Goal: Find specific page/section: Find specific page/section

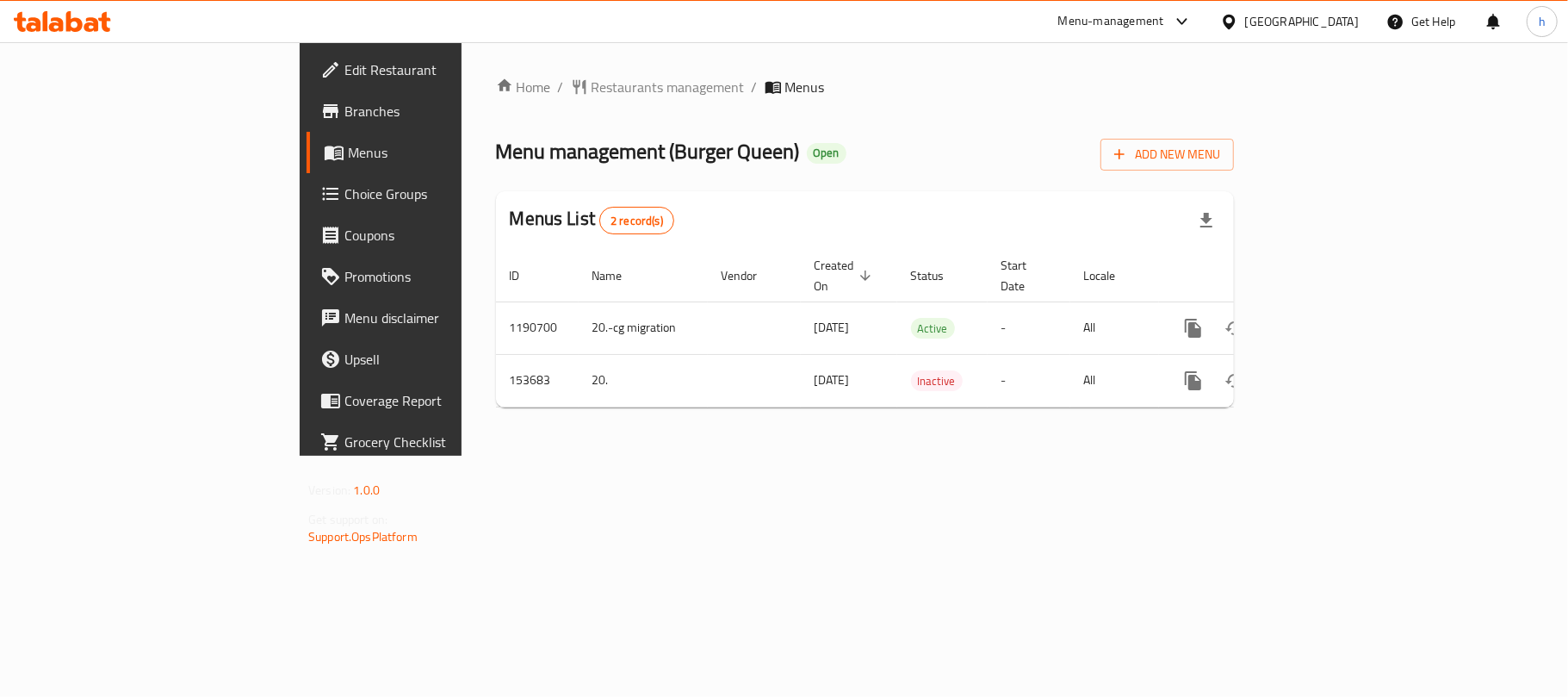
click at [1323, 19] on div "[GEOGRAPHIC_DATA]" at bounding box center [1302, 22] width 114 height 19
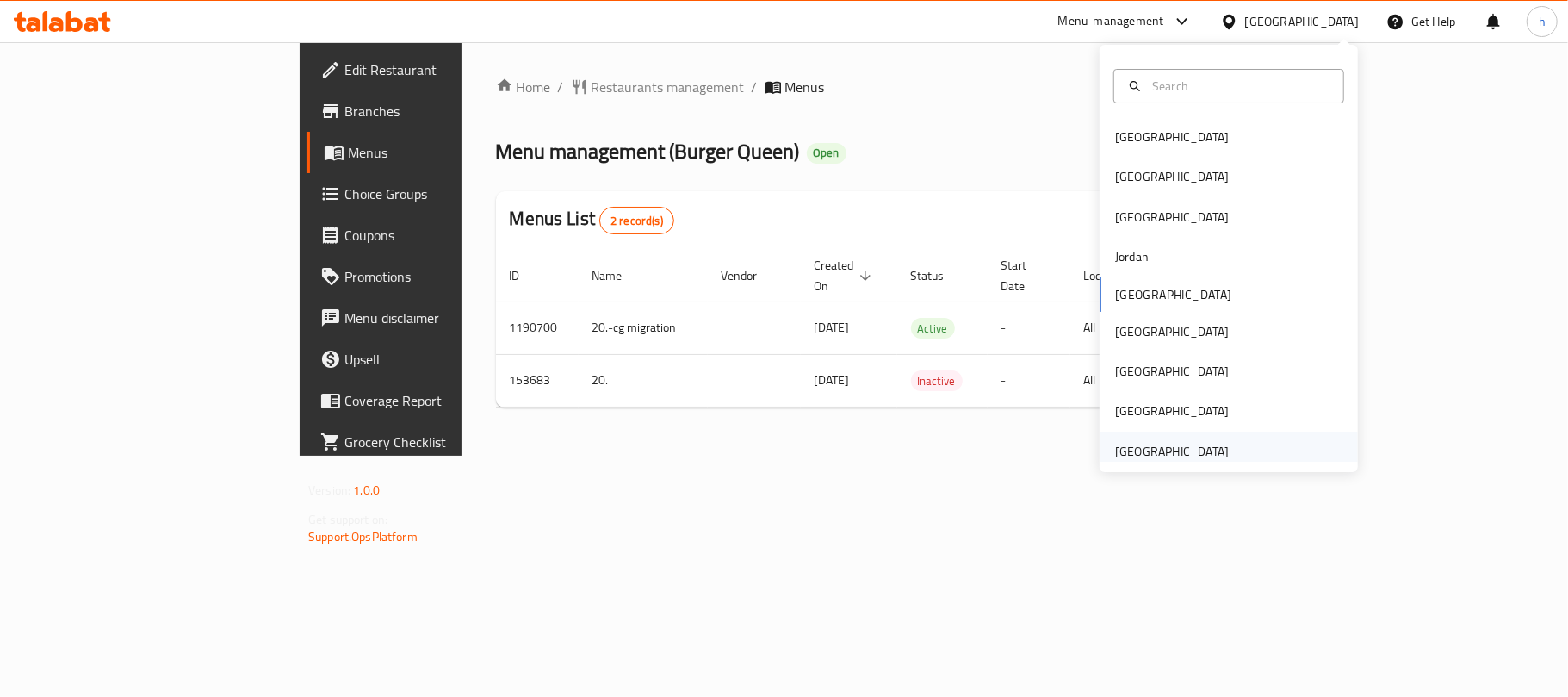
click at [1148, 451] on div "[GEOGRAPHIC_DATA]" at bounding box center [1171, 451] width 114 height 19
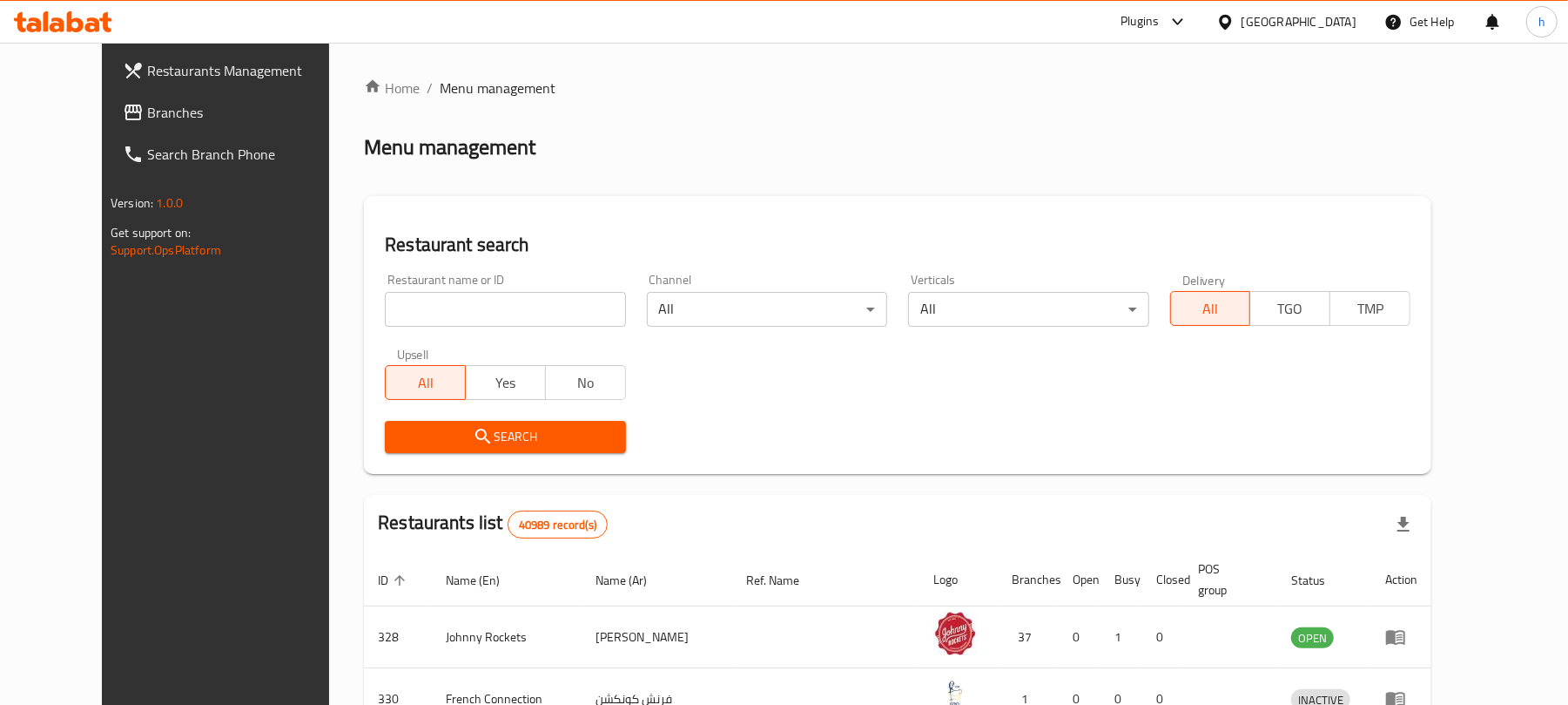
click at [147, 112] on span "Branches" at bounding box center [248, 112] width 203 height 21
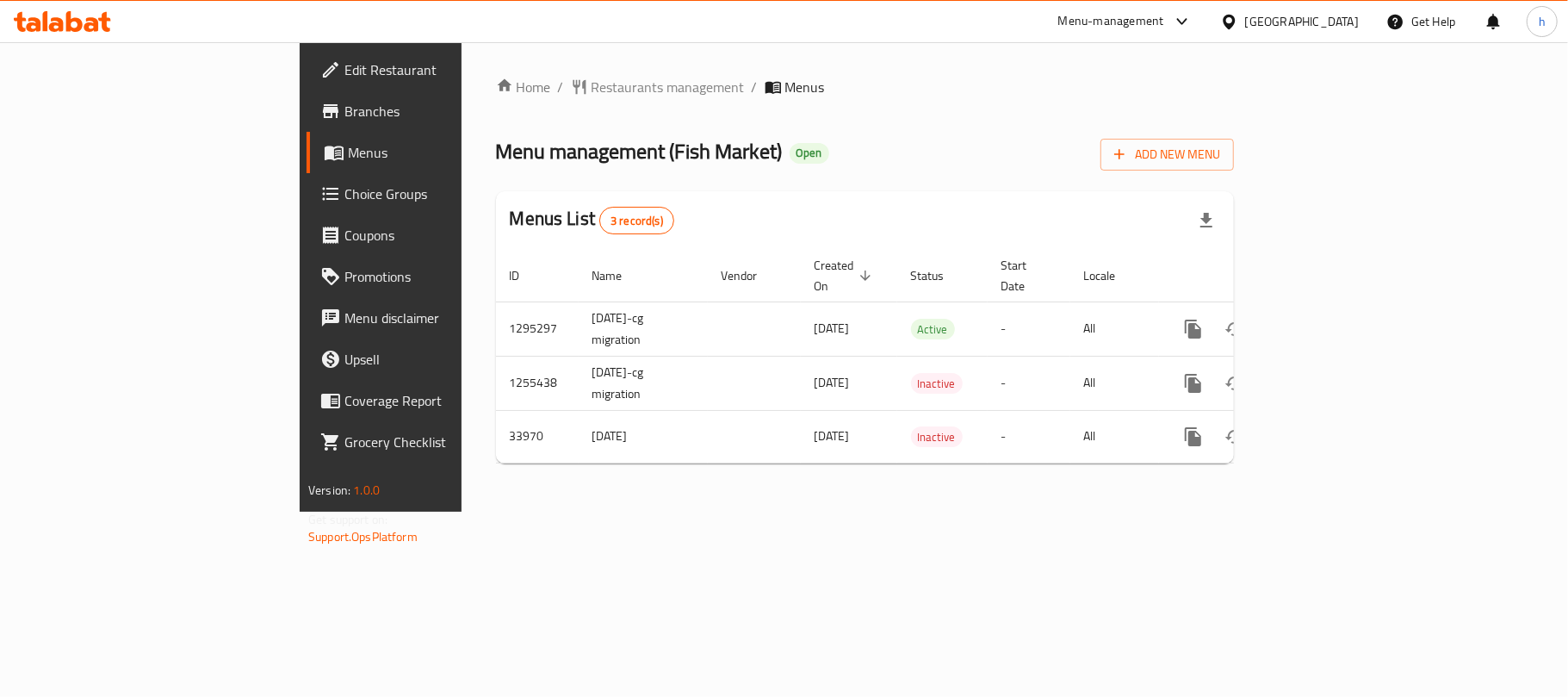
click at [937, 497] on div "Home / Restaurants management / Menus Menu management ( Fish Market ) Open Add …" at bounding box center [865, 277] width 807 height 470
click at [1276, 17] on div "[GEOGRAPHIC_DATA]" at bounding box center [1302, 22] width 114 height 19
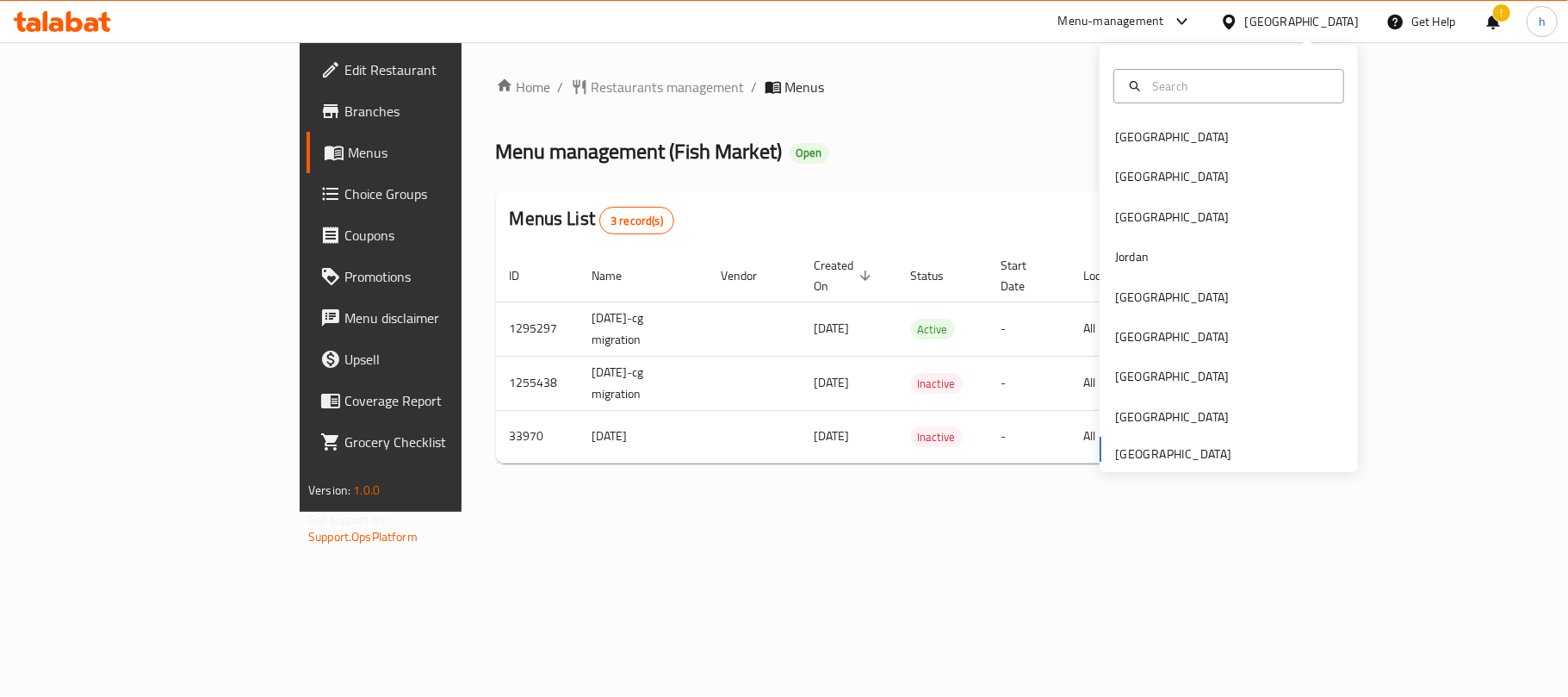
click at [990, 87] on ol "Home / Restaurants management / Menus" at bounding box center [865, 87] width 738 height 21
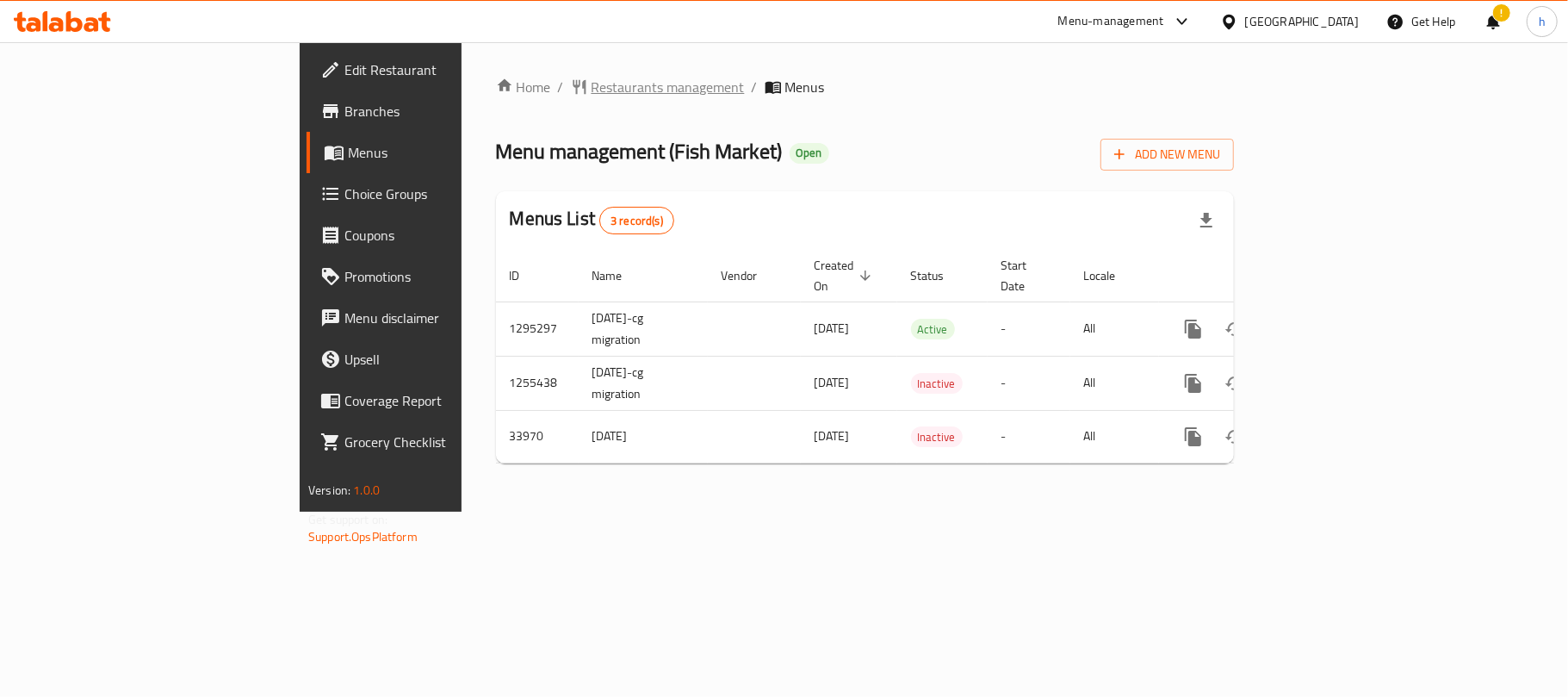
click at [592, 81] on span "Restaurants management" at bounding box center [668, 87] width 154 height 21
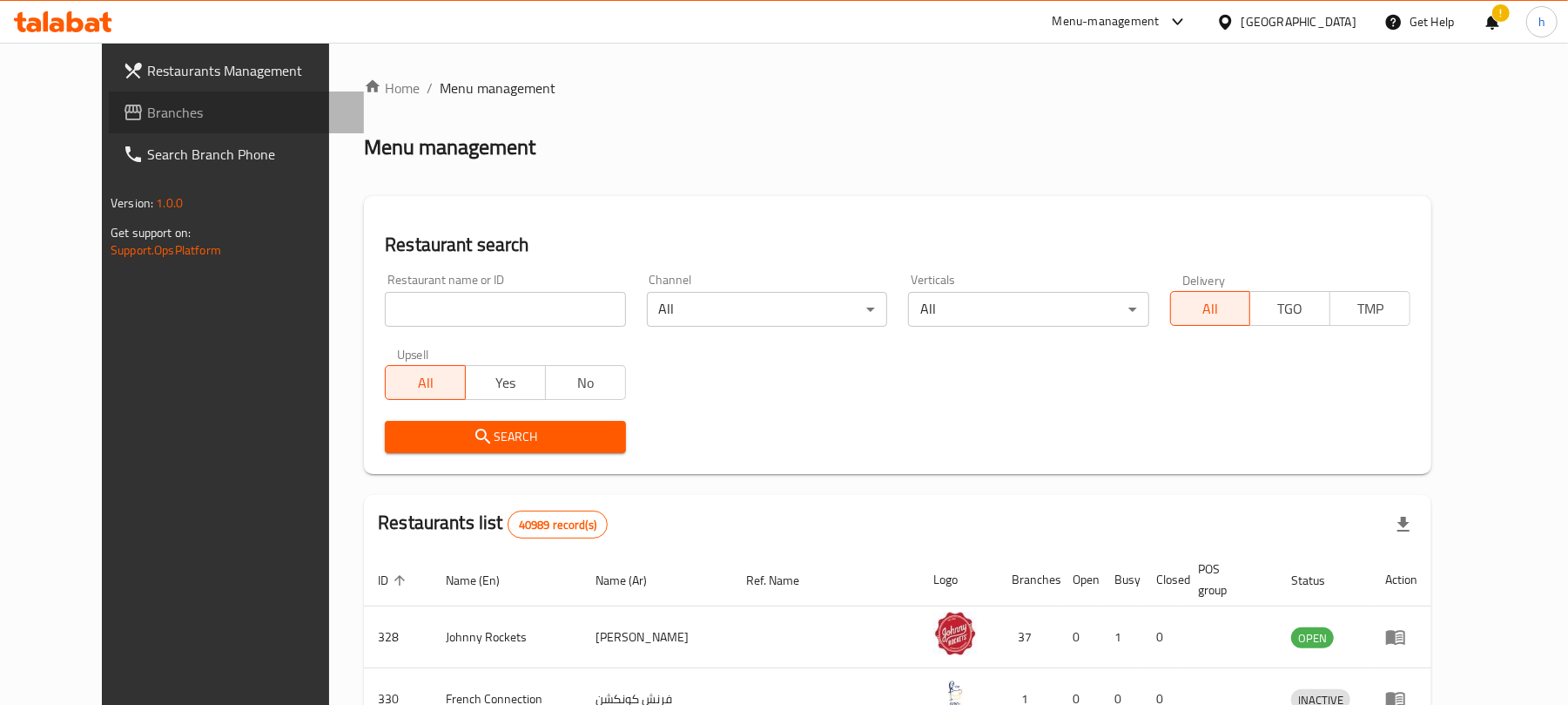
click at [147, 112] on span "Branches" at bounding box center [248, 112] width 203 height 21
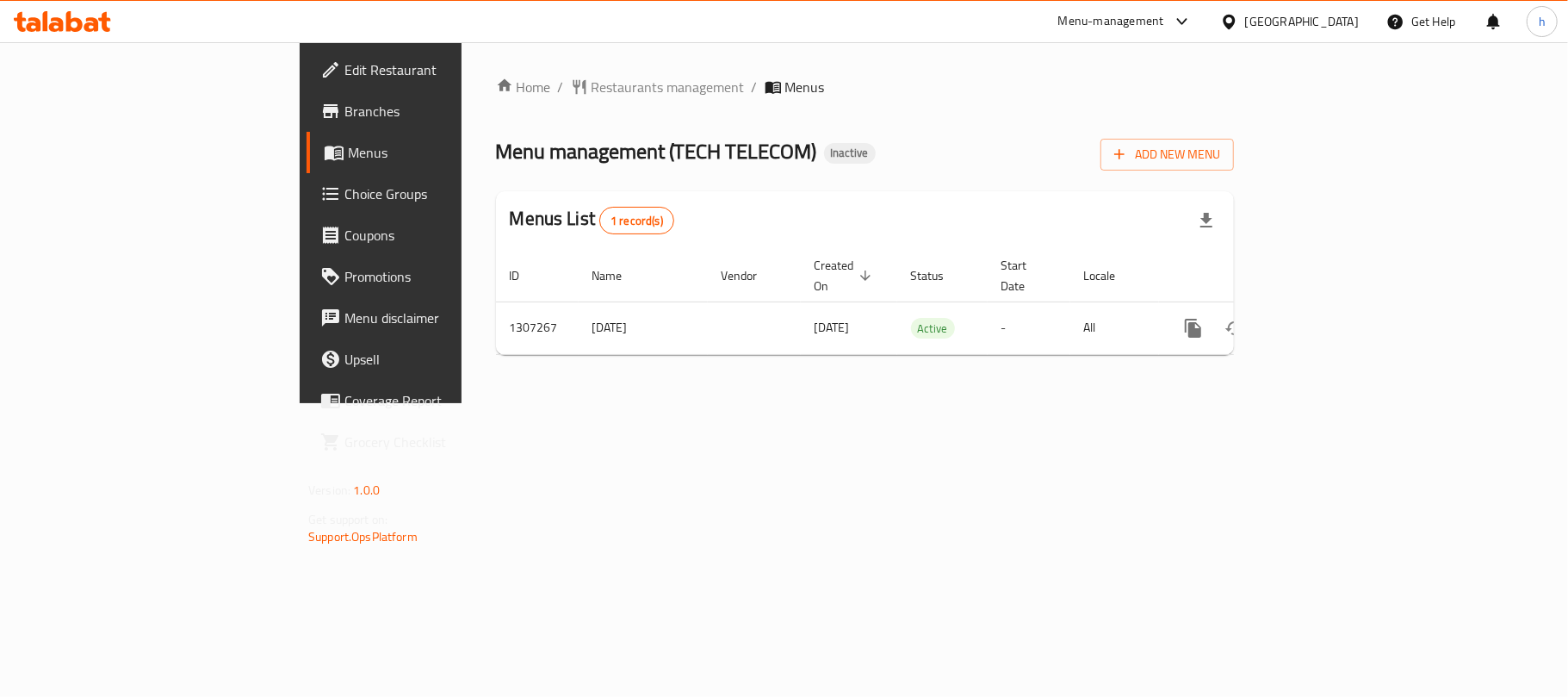
click at [541, 403] on div "Home / Restaurants management / Menus Menu management ( TECH TELECOM ) Inactive…" at bounding box center [865, 223] width 807 height 361
click at [592, 94] on span "Restaurants management" at bounding box center [668, 87] width 154 height 21
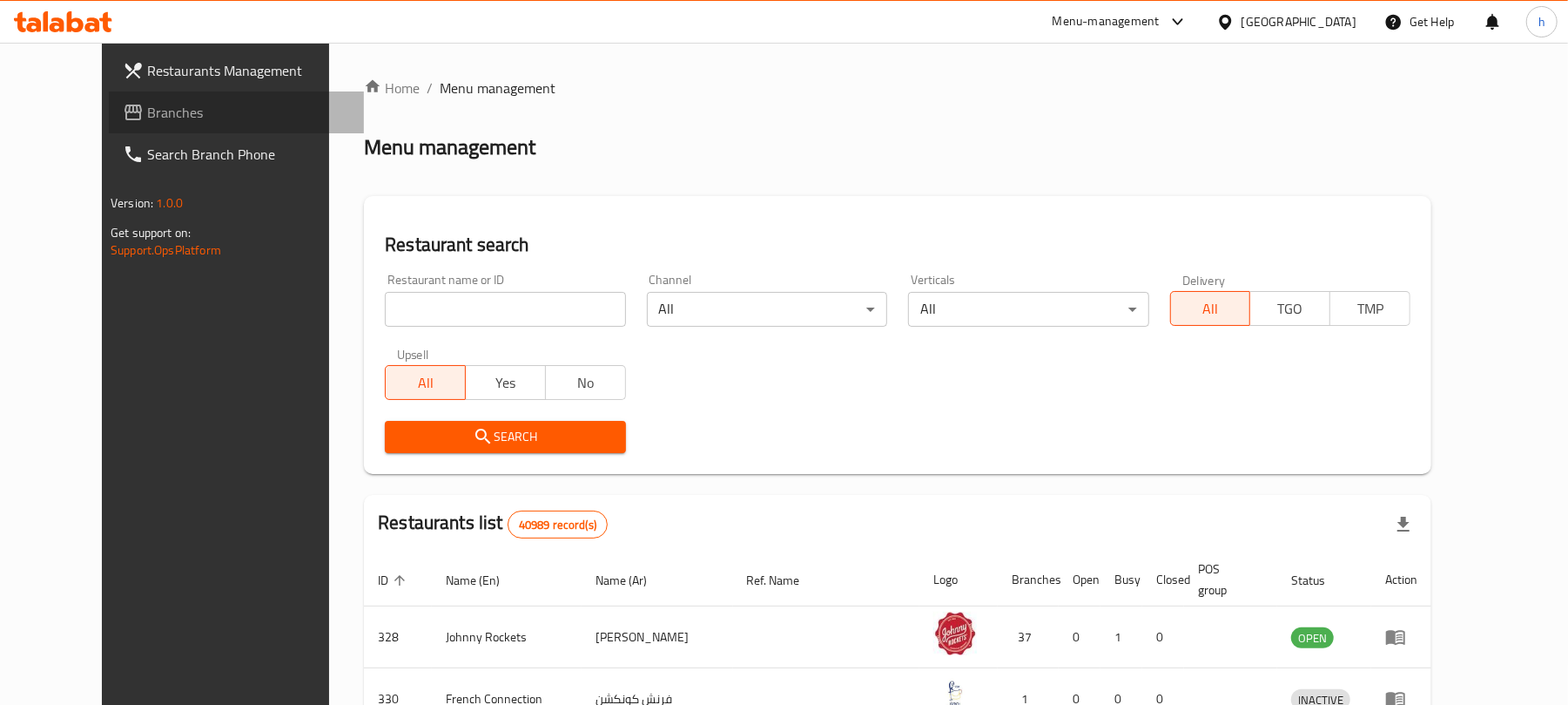
click at [147, 112] on span "Branches" at bounding box center [248, 112] width 203 height 21
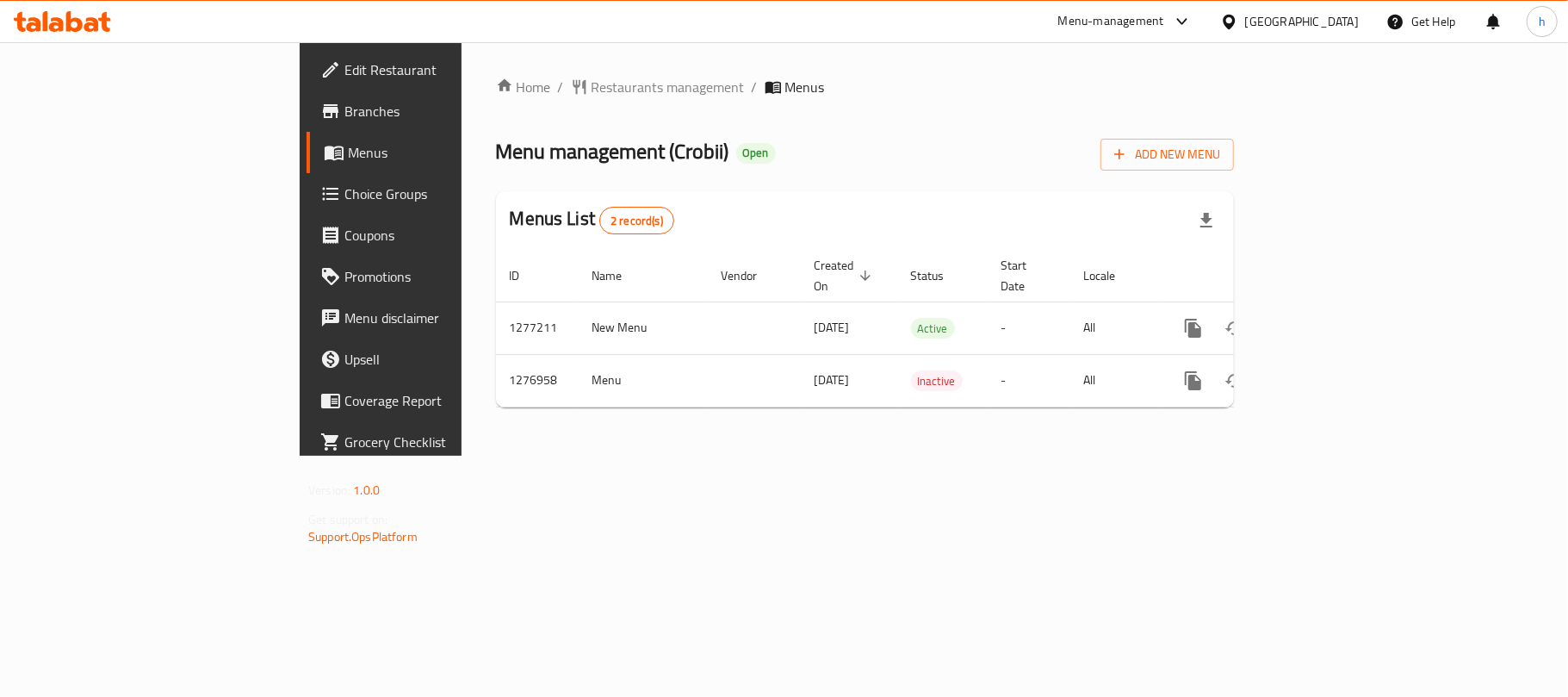
click at [669, 456] on div "Home / Restaurants management / Menus Menu management ( Crobii ) Open Add New M…" at bounding box center [865, 249] width 807 height 413
click at [592, 93] on span "Restaurants management" at bounding box center [668, 87] width 154 height 21
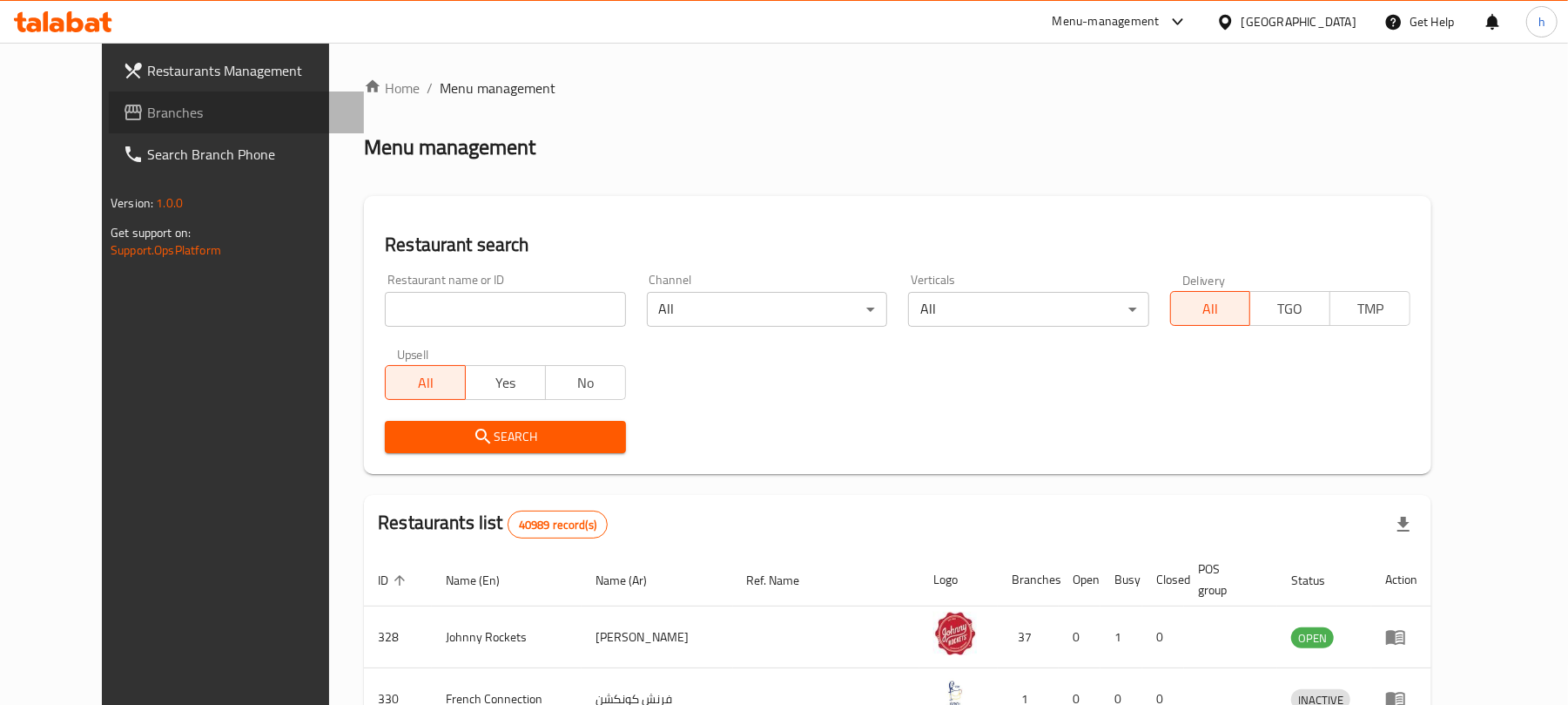
click at [147, 110] on span "Branches" at bounding box center [248, 112] width 203 height 21
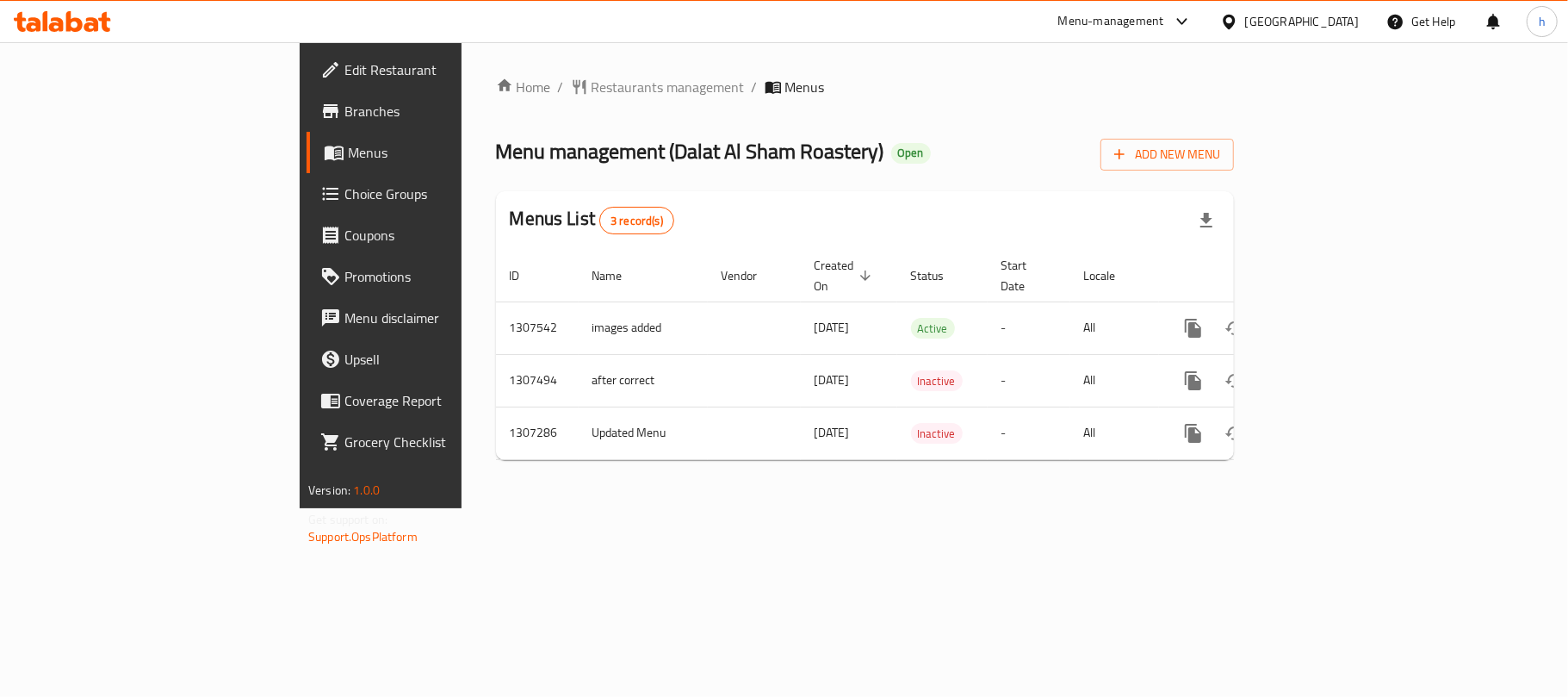
click at [590, 508] on div "Home / Restaurants management / Menus Menu management ( Dalat Al Sham Roastery …" at bounding box center [865, 275] width 807 height 466
click at [1317, 19] on div "[GEOGRAPHIC_DATA]" at bounding box center [1302, 22] width 114 height 19
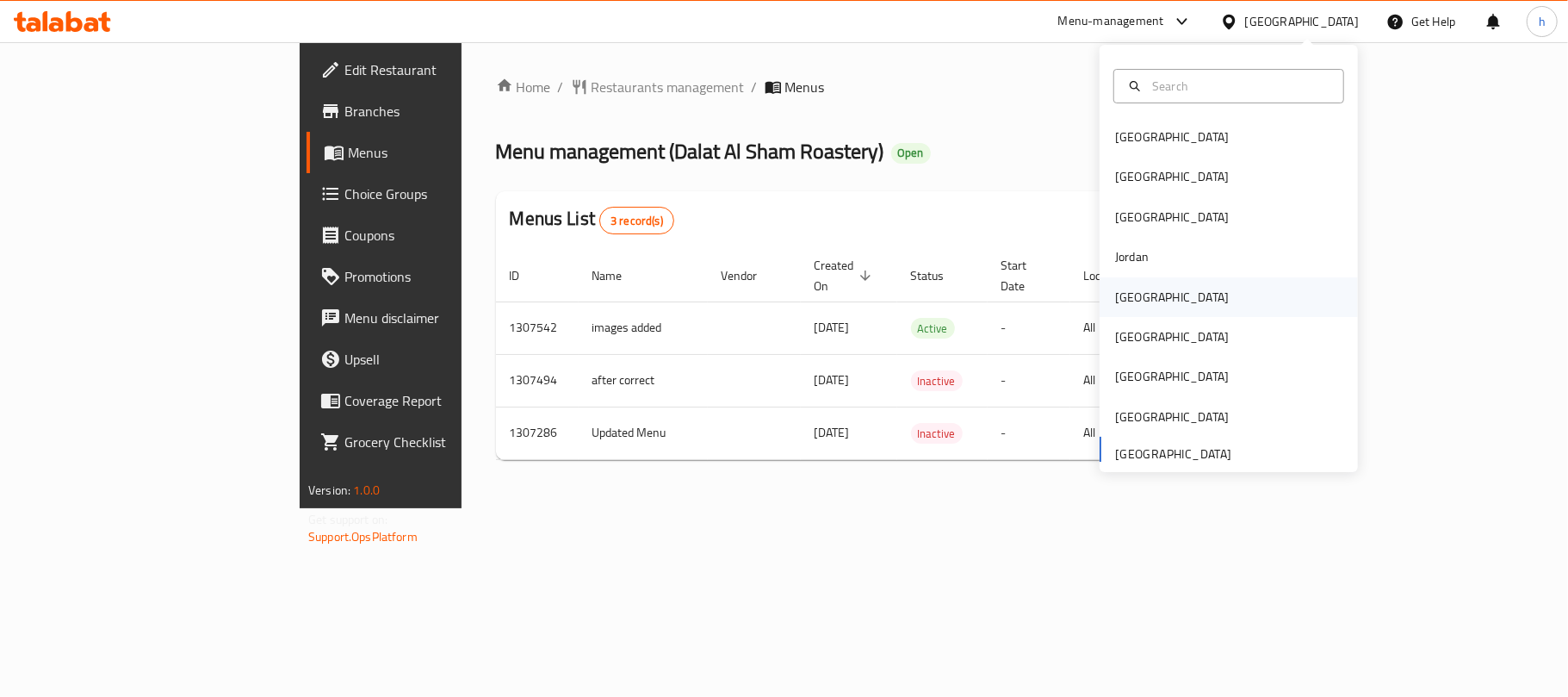
click at [1138, 290] on div "[GEOGRAPHIC_DATA]" at bounding box center [1171, 297] width 141 height 40
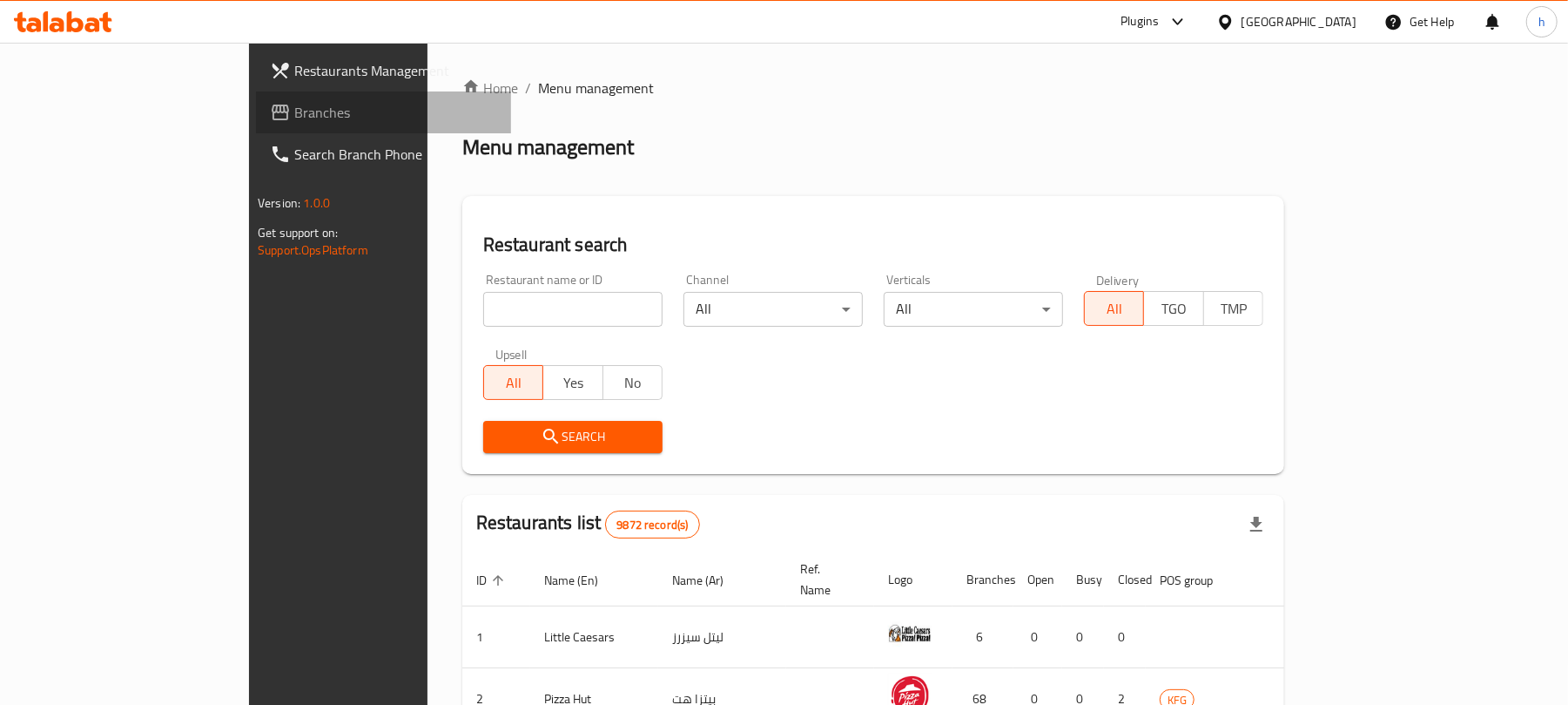
click at [294, 112] on span "Branches" at bounding box center [395, 112] width 203 height 21
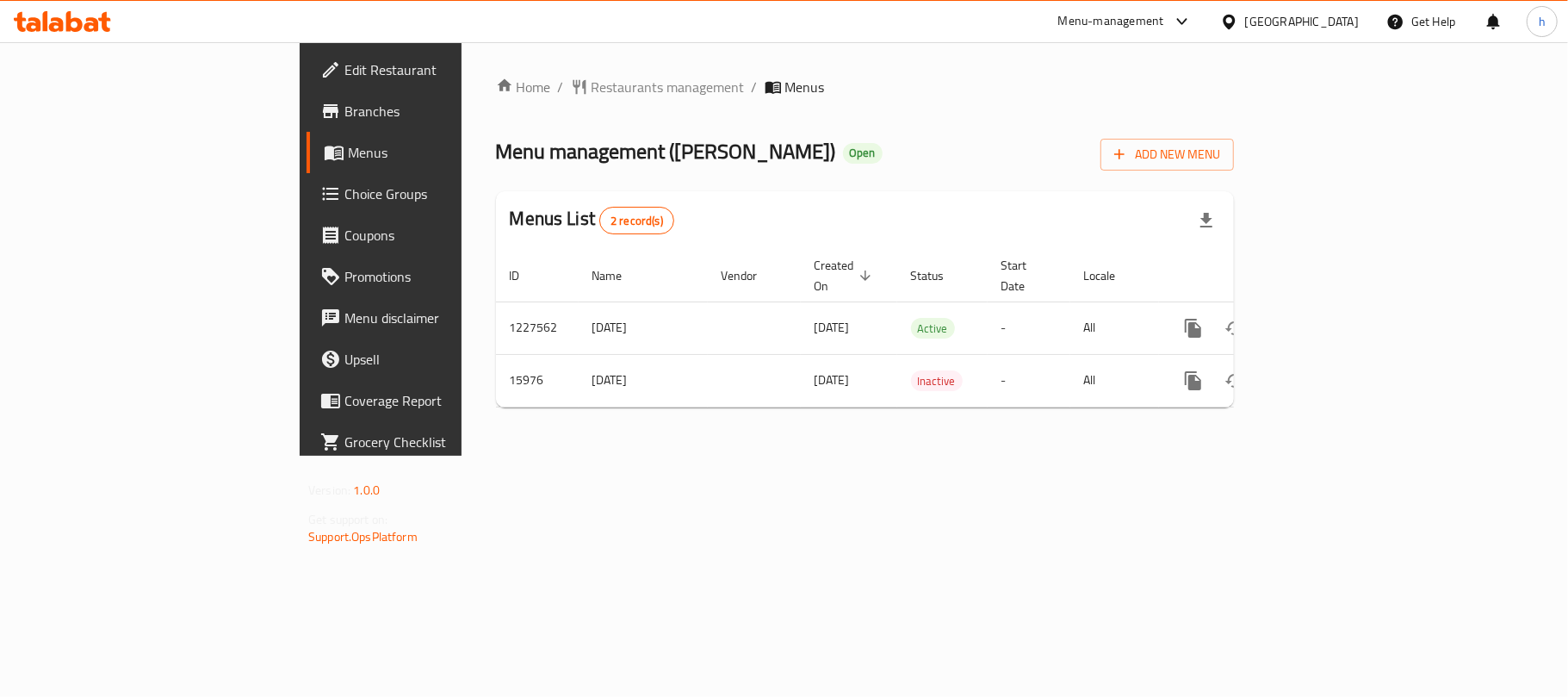
click at [462, 456] on div "Home / Restaurants management / Menus Menu management ( Dukan Hala ) Open Add N…" at bounding box center [865, 249] width 807 height 413
click at [1347, 23] on div "[GEOGRAPHIC_DATA]" at bounding box center [1302, 22] width 114 height 19
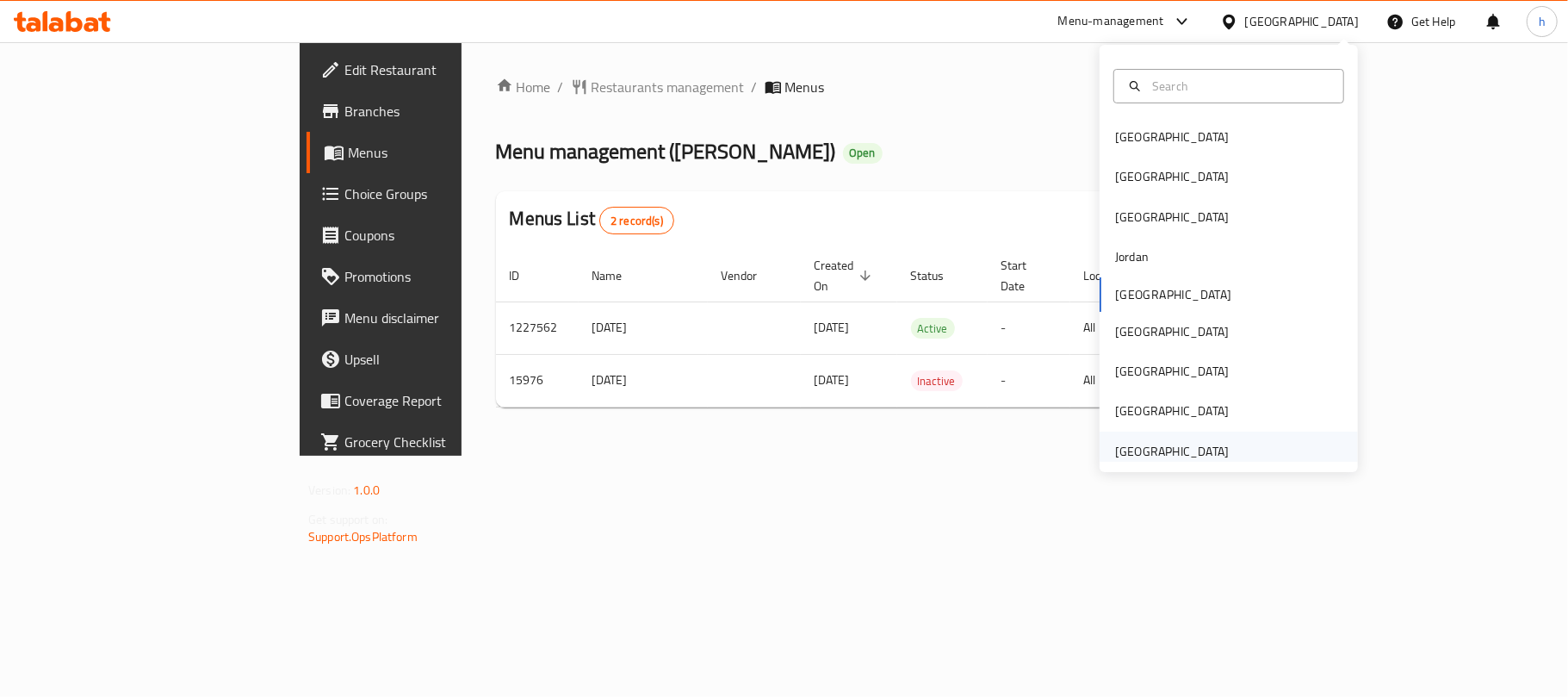
click at [1252, 443] on div "[GEOGRAPHIC_DATA]" at bounding box center [1229, 451] width 259 height 40
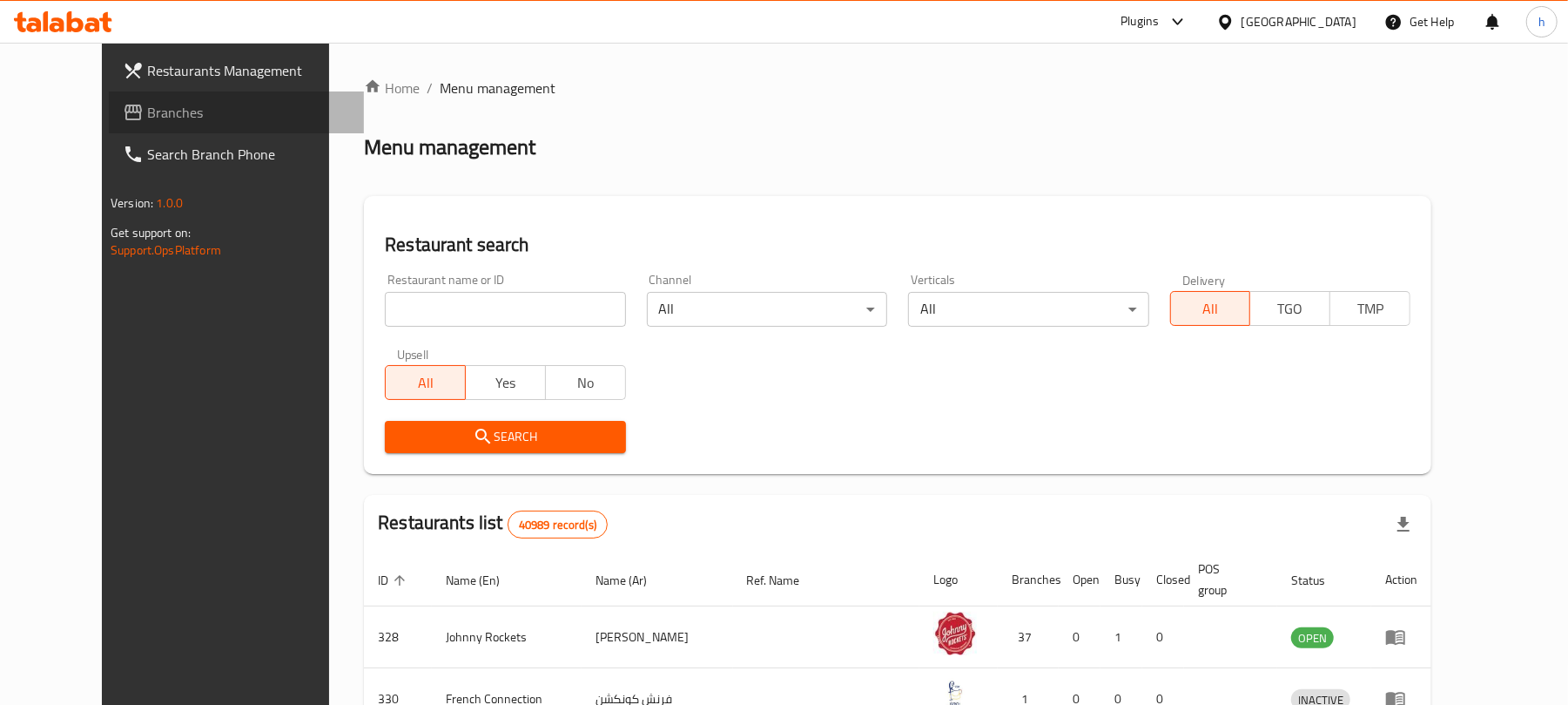
click at [147, 117] on span "Branches" at bounding box center [248, 112] width 203 height 21
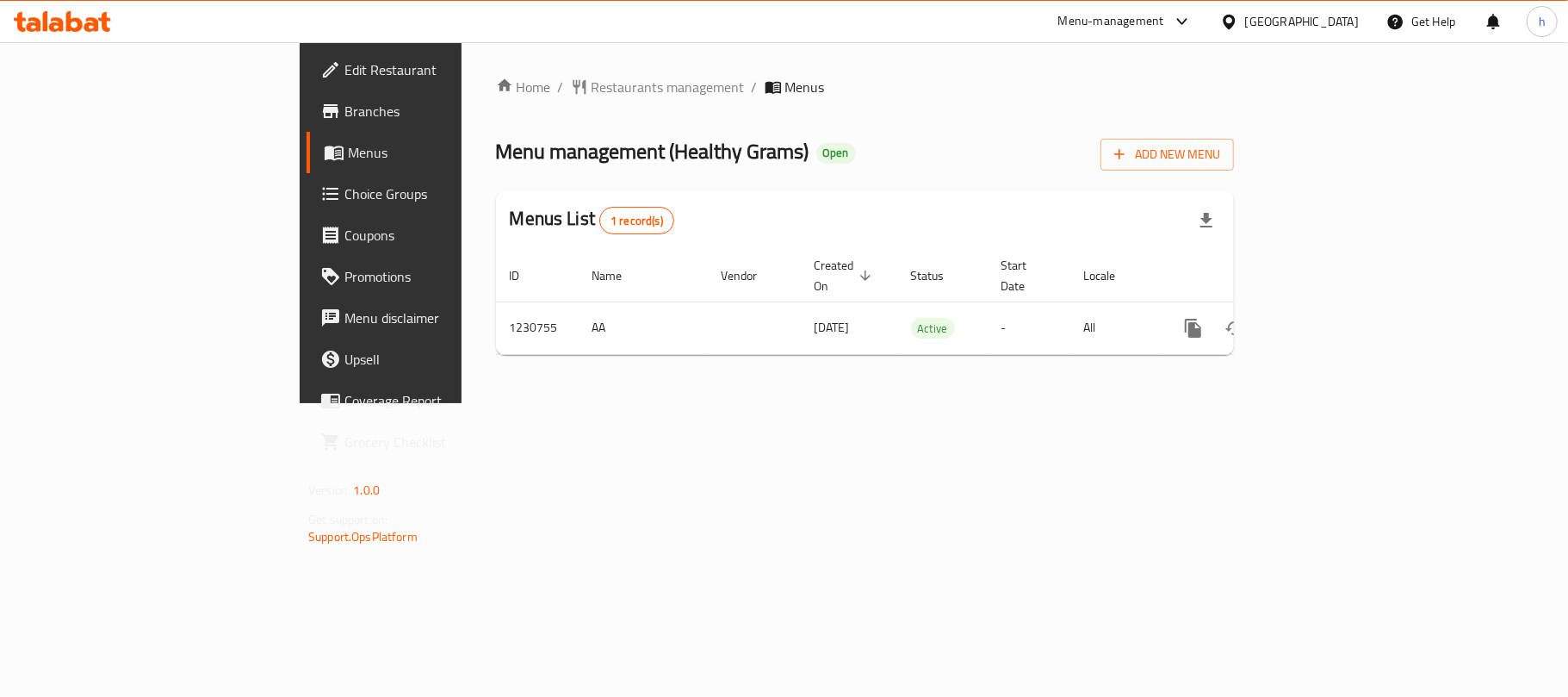
click at [611, 403] on div "Home / Restaurants management / Menus Menu management ( Healthy Grams ) Open Ad…" at bounding box center [865, 223] width 807 height 361
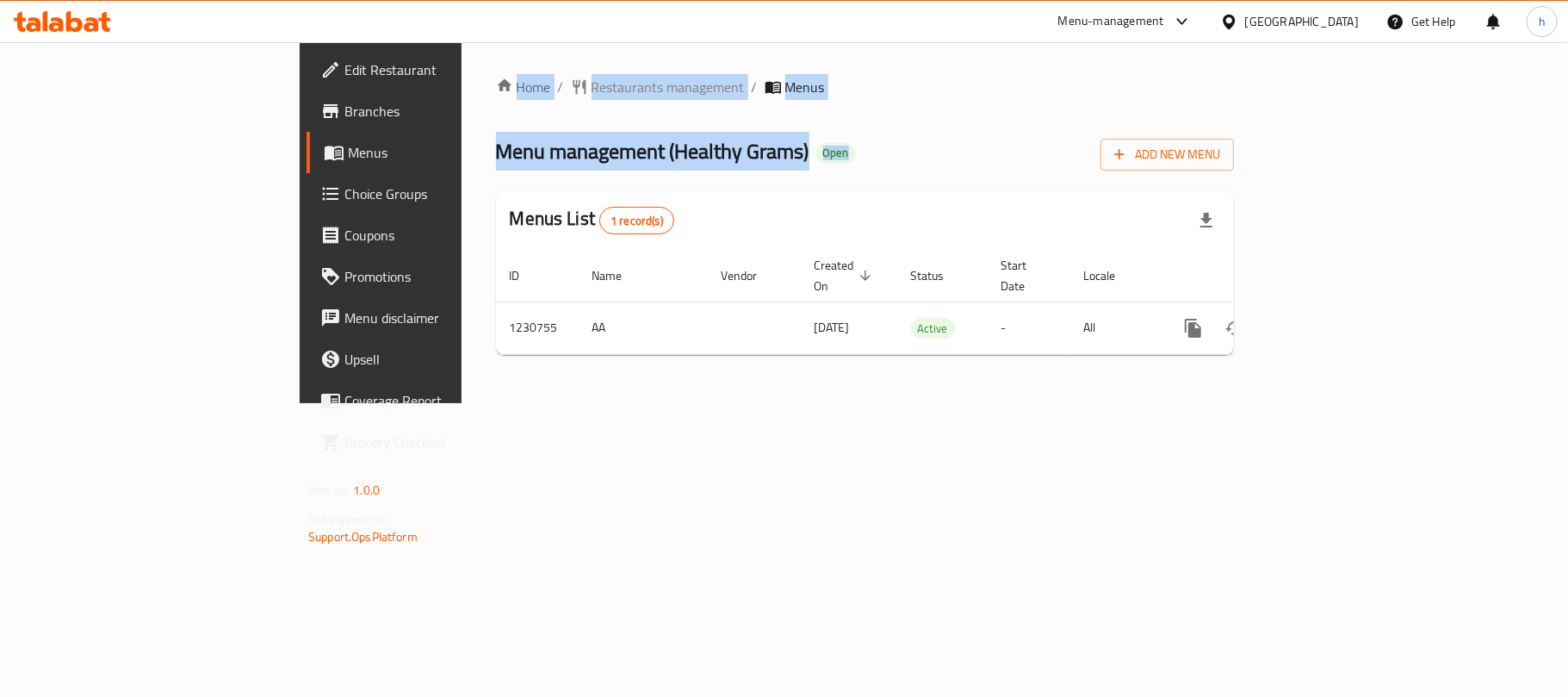
drag, startPoint x: 713, startPoint y: 154, endPoint x: 310, endPoint y: 58, distance: 414.3
click at [462, 58] on div "Home / Restaurants management / Menus Menu management ( Healthy Grams ) Open Ad…" at bounding box center [865, 223] width 807 height 361
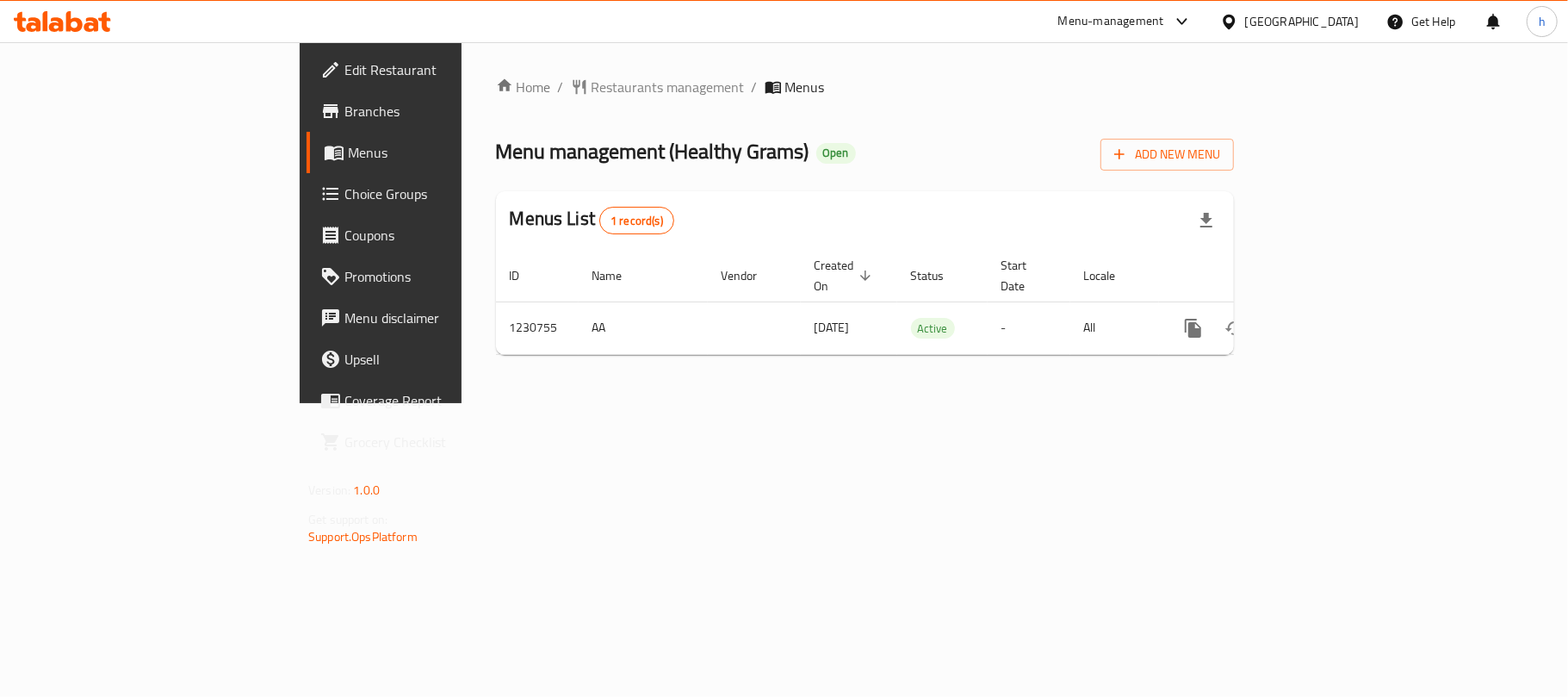
click at [807, 108] on div "Home / Restaurants management / Menus Menu management ( Healthy Grams ) Open Ad…" at bounding box center [865, 222] width 738 height 292
click at [1283, 15] on div "[GEOGRAPHIC_DATA]" at bounding box center [1302, 22] width 114 height 19
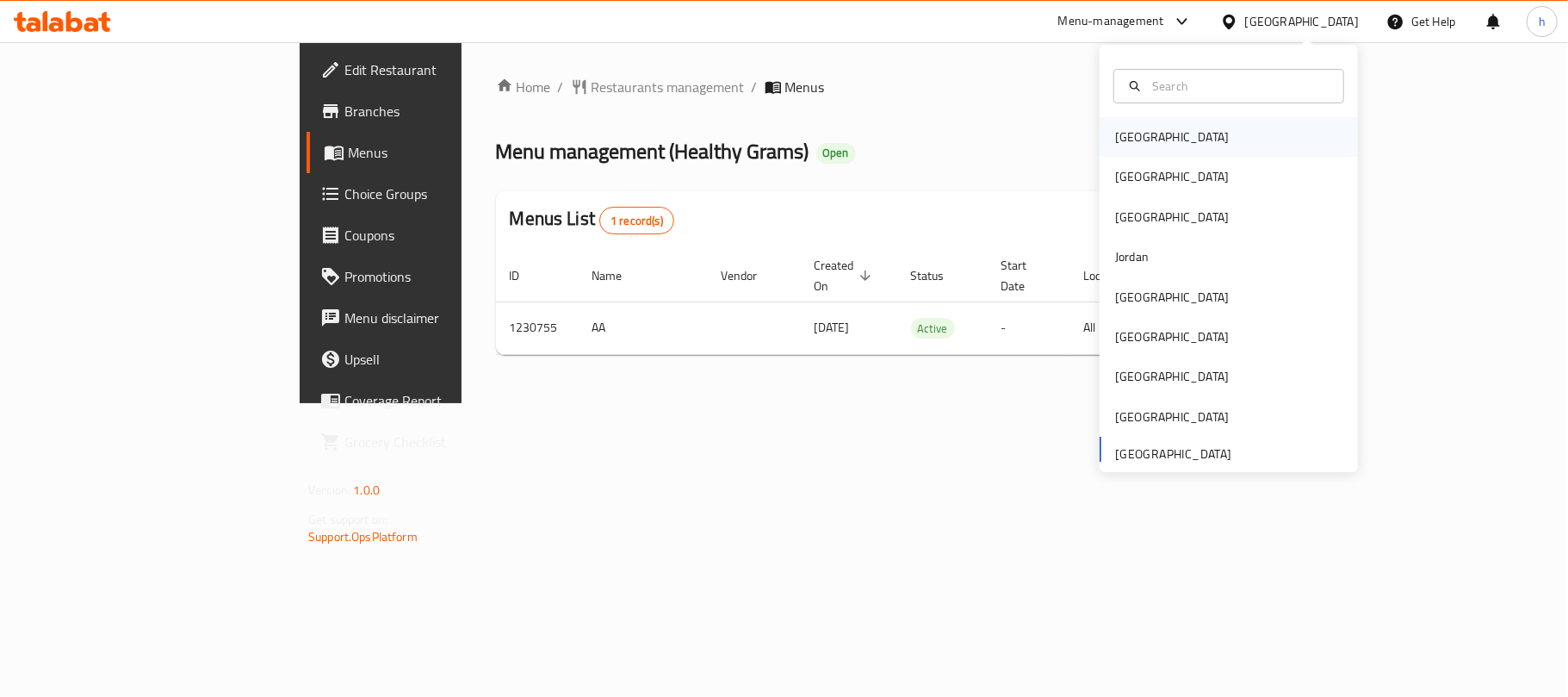
click at [1147, 129] on div "[GEOGRAPHIC_DATA]" at bounding box center [1171, 137] width 141 height 40
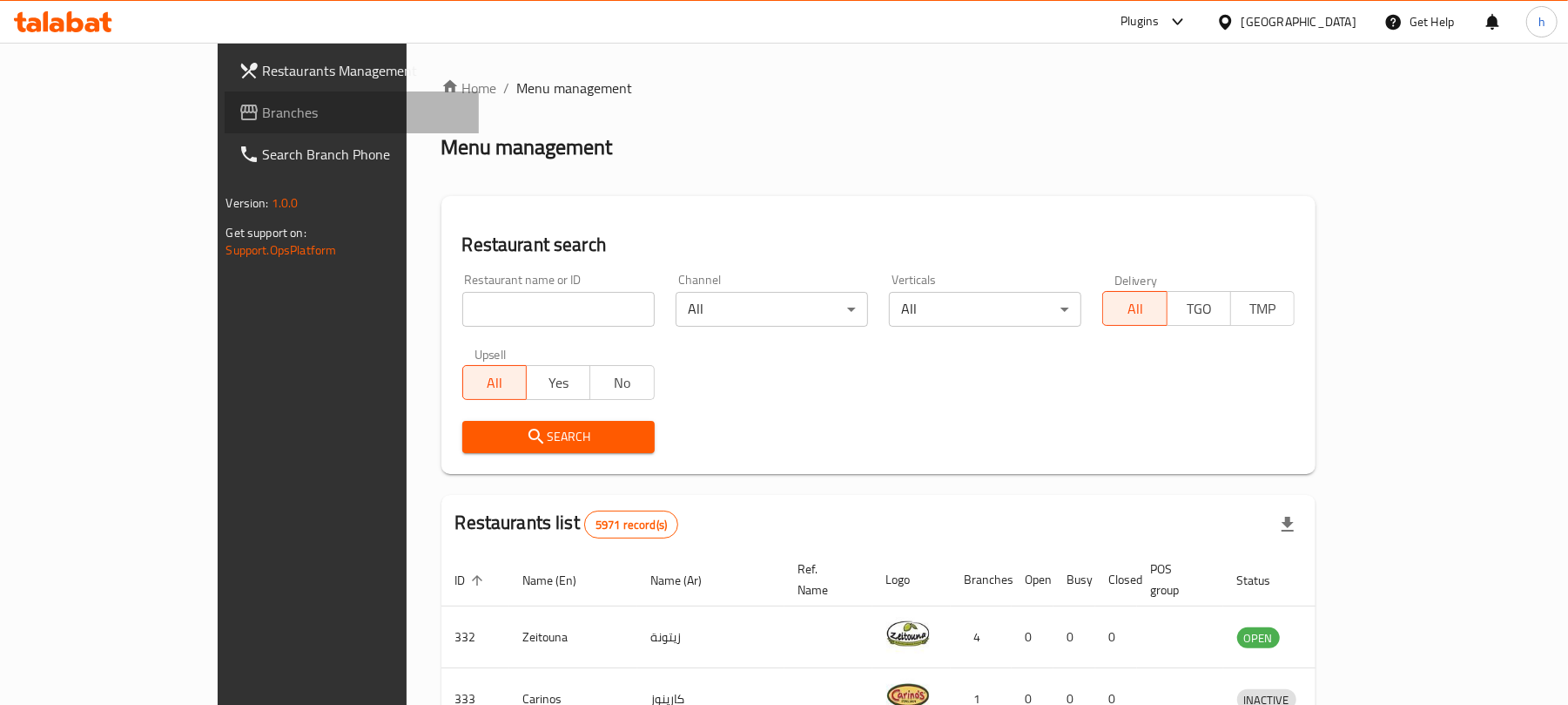
click at [263, 105] on span "Branches" at bounding box center [364, 112] width 203 height 21
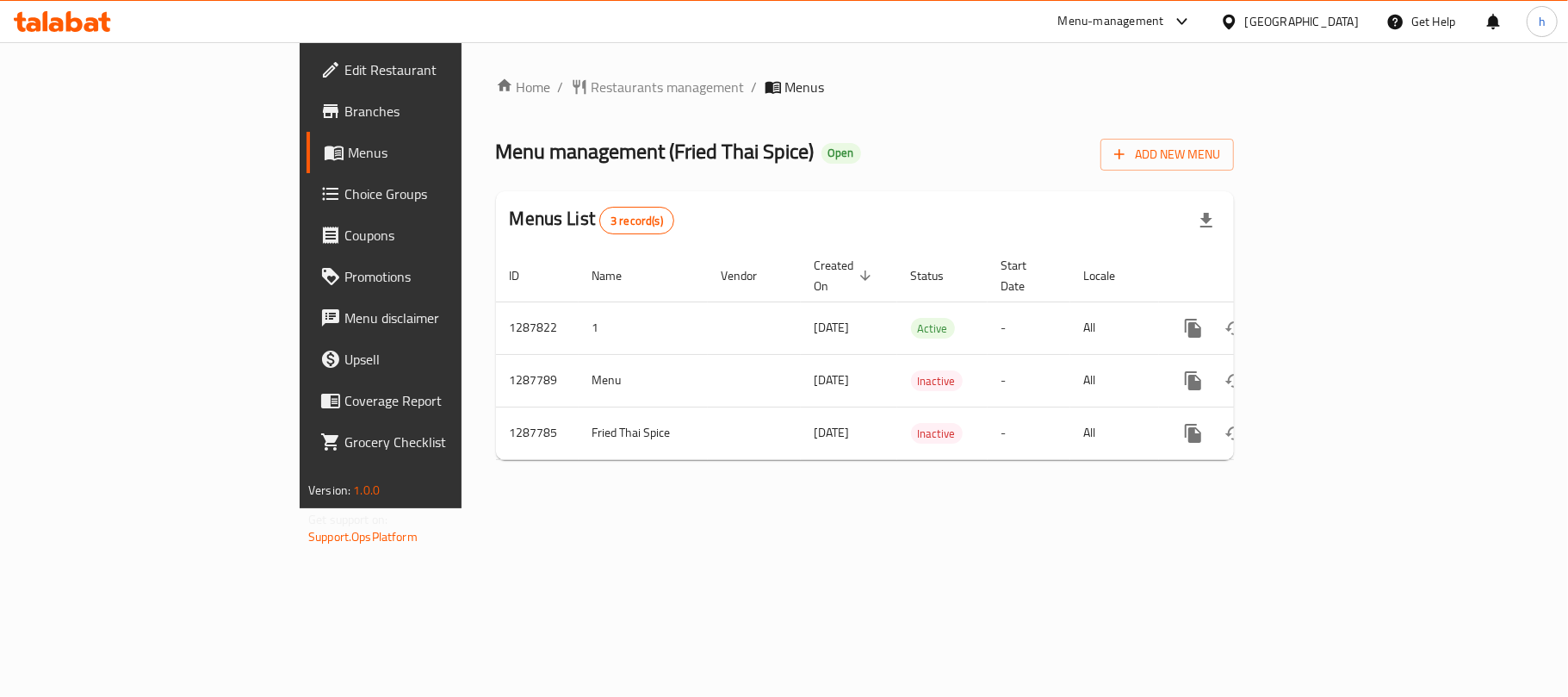
click at [496, 508] on div "Home / Restaurants management / Menus Menu management ( Fried Thai Spice ) Open…" at bounding box center [865, 275] width 807 height 466
click at [1323, 24] on div "Bahrain" at bounding box center [1302, 22] width 114 height 19
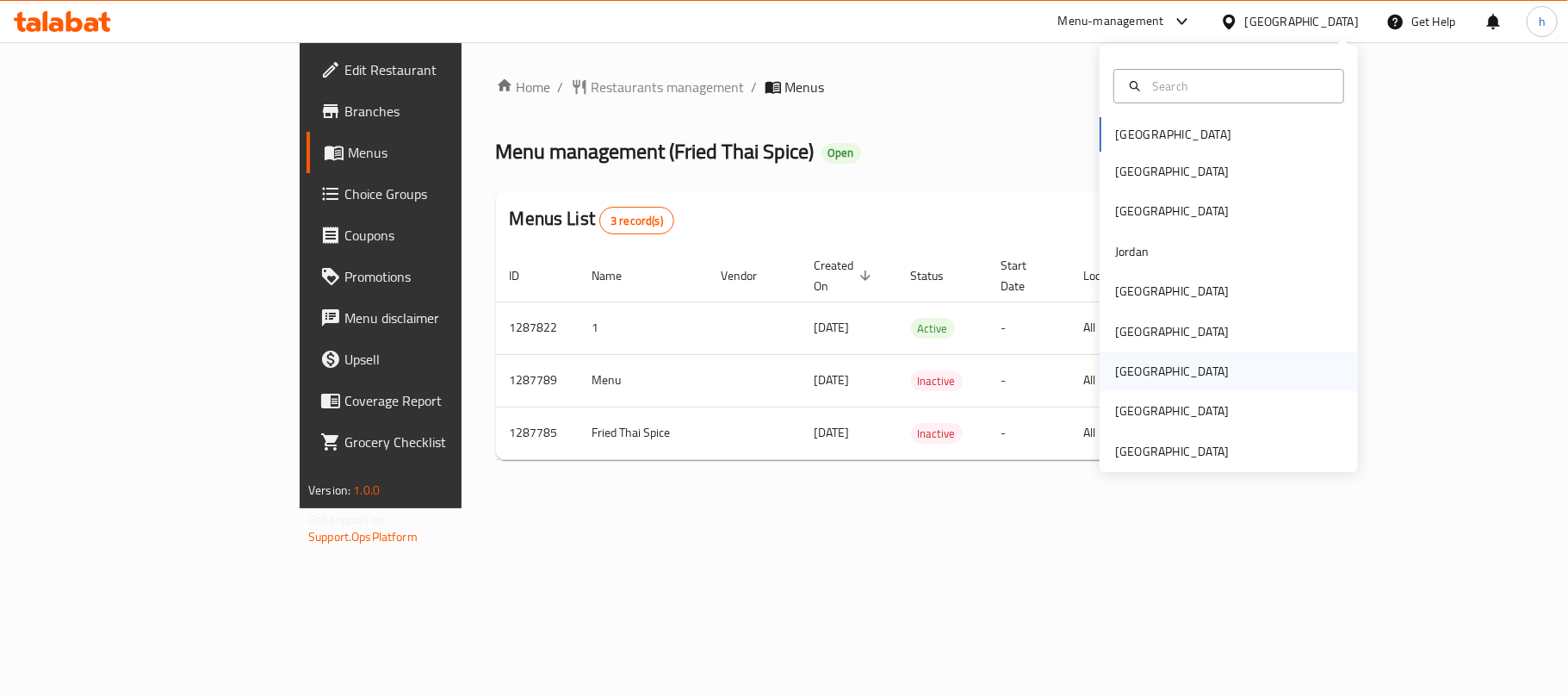
click at [1131, 370] on div "Qatar" at bounding box center [1171, 372] width 141 height 40
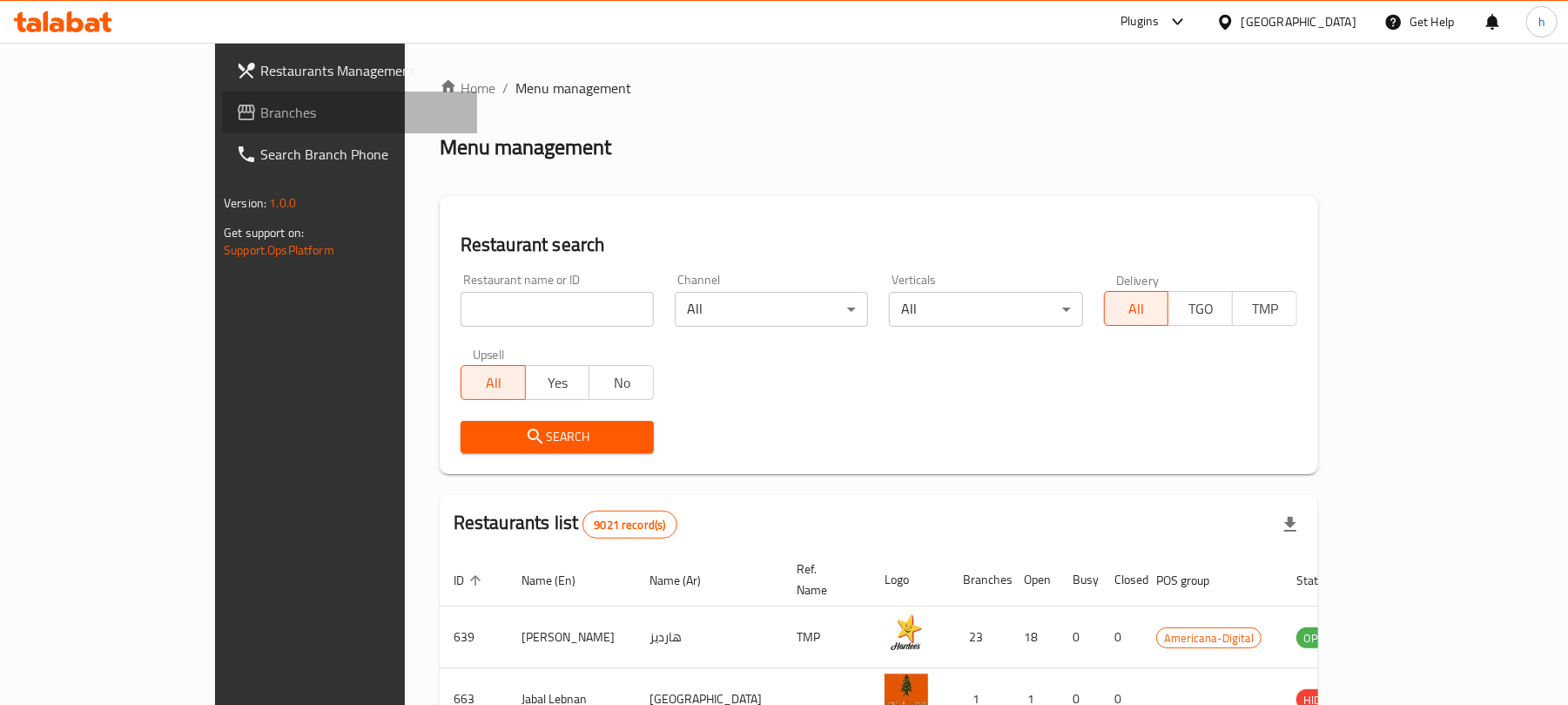
click at [261, 109] on span "Branches" at bounding box center [362, 112] width 203 height 21
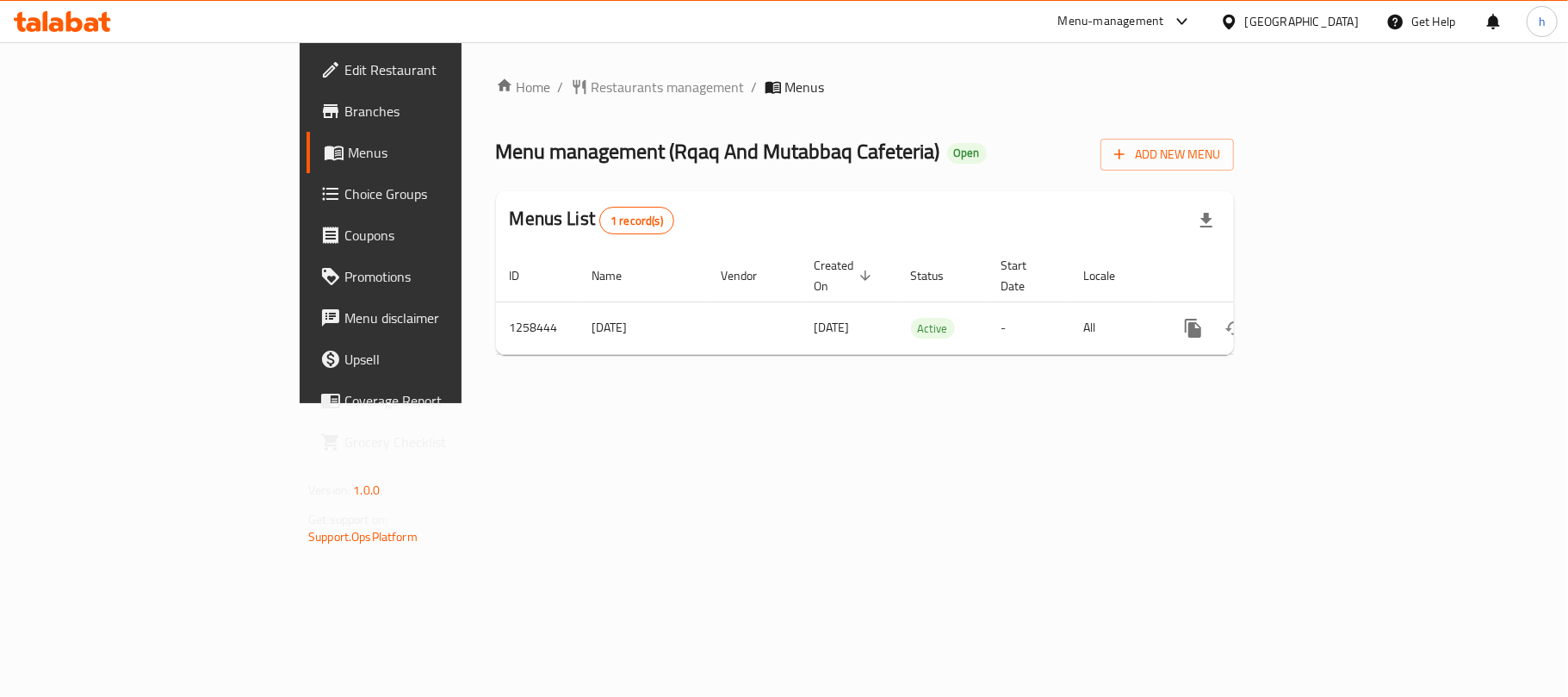
click at [700, 403] on div "Home / Restaurants management / Menus Menu management ( Rqaq And Mutabbaq Cafet…" at bounding box center [865, 223] width 807 height 361
click at [1329, 19] on div "Qatar" at bounding box center [1302, 22] width 114 height 19
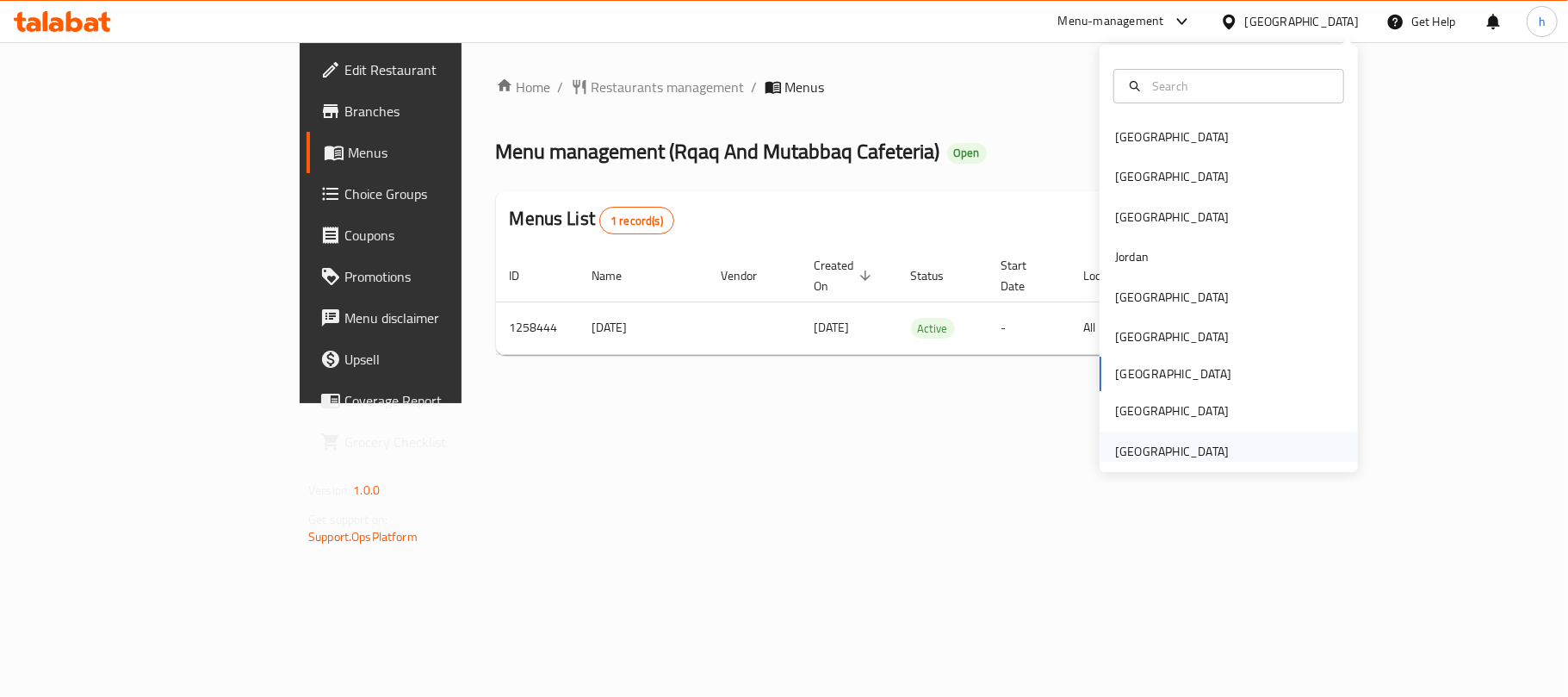
click at [1171, 448] on div "[GEOGRAPHIC_DATA]" at bounding box center [1171, 451] width 114 height 19
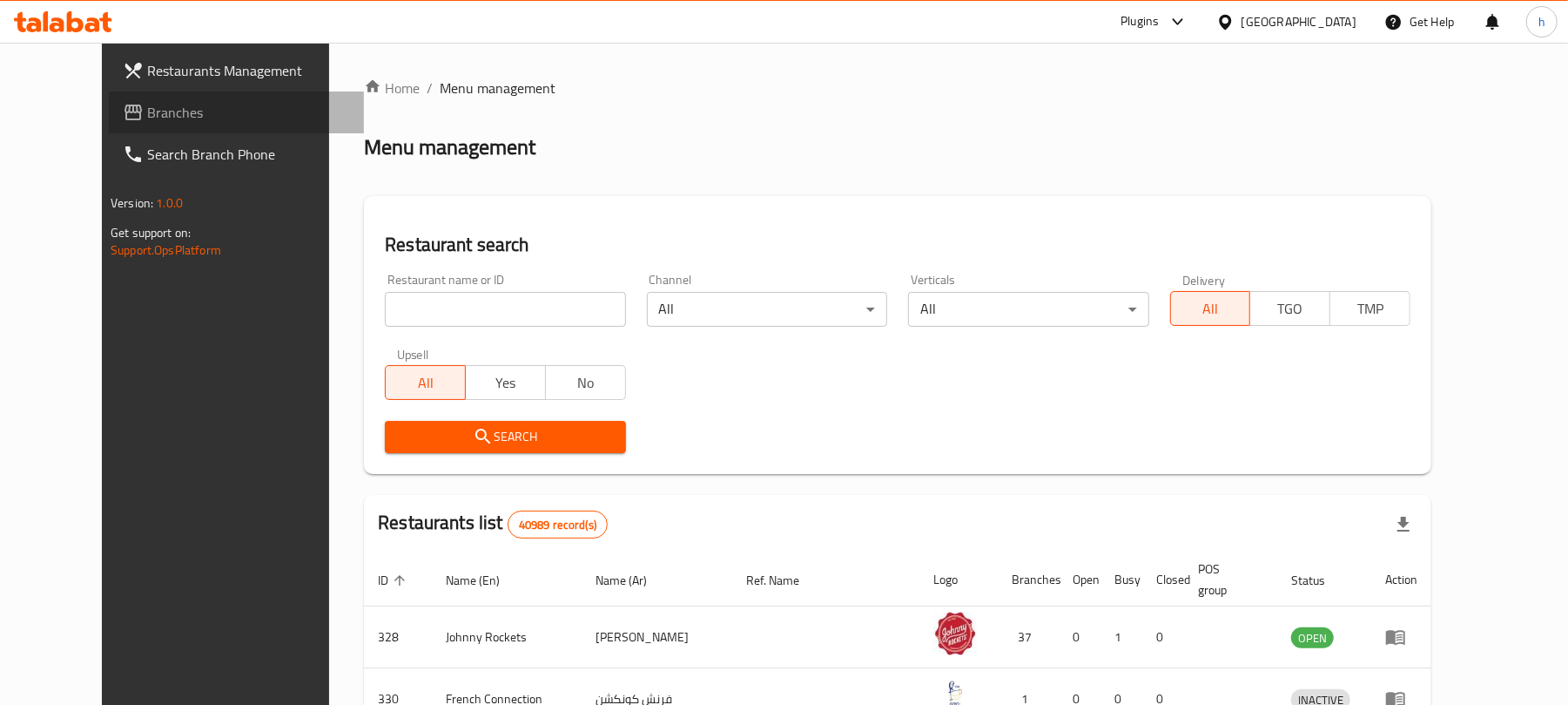
click at [116, 123] on link "Branches" at bounding box center [236, 112] width 255 height 42
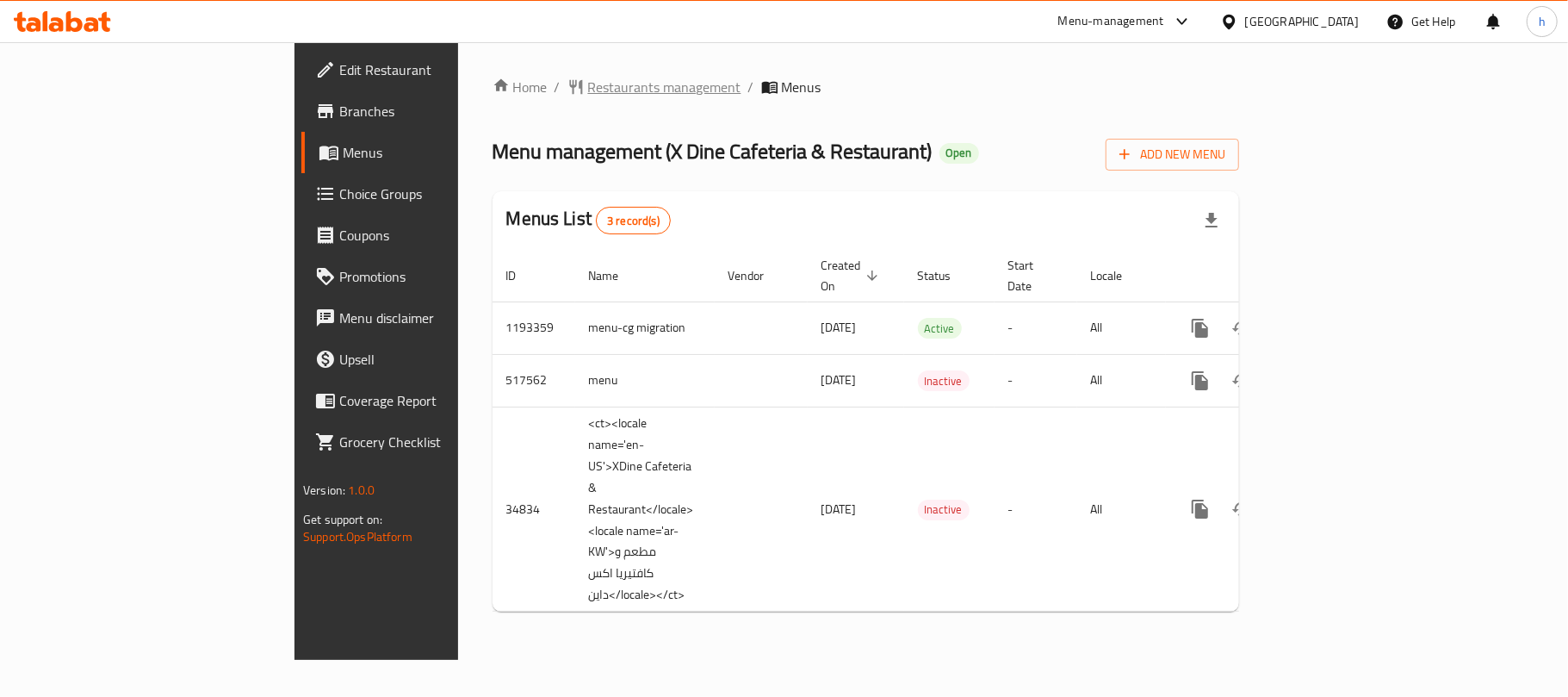
click at [588, 80] on span "Restaurants management" at bounding box center [665, 87] width 154 height 21
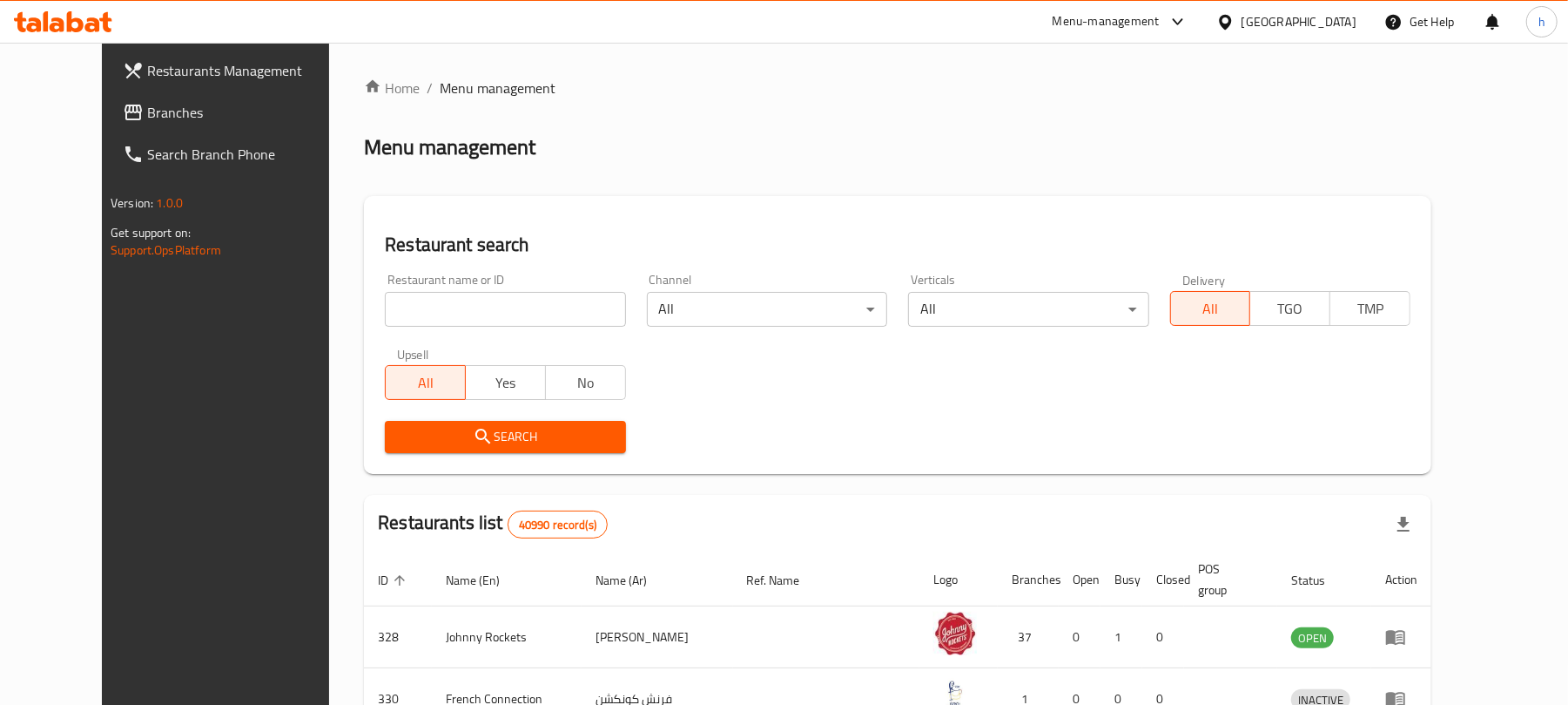
click at [147, 110] on span "Branches" at bounding box center [248, 112] width 203 height 21
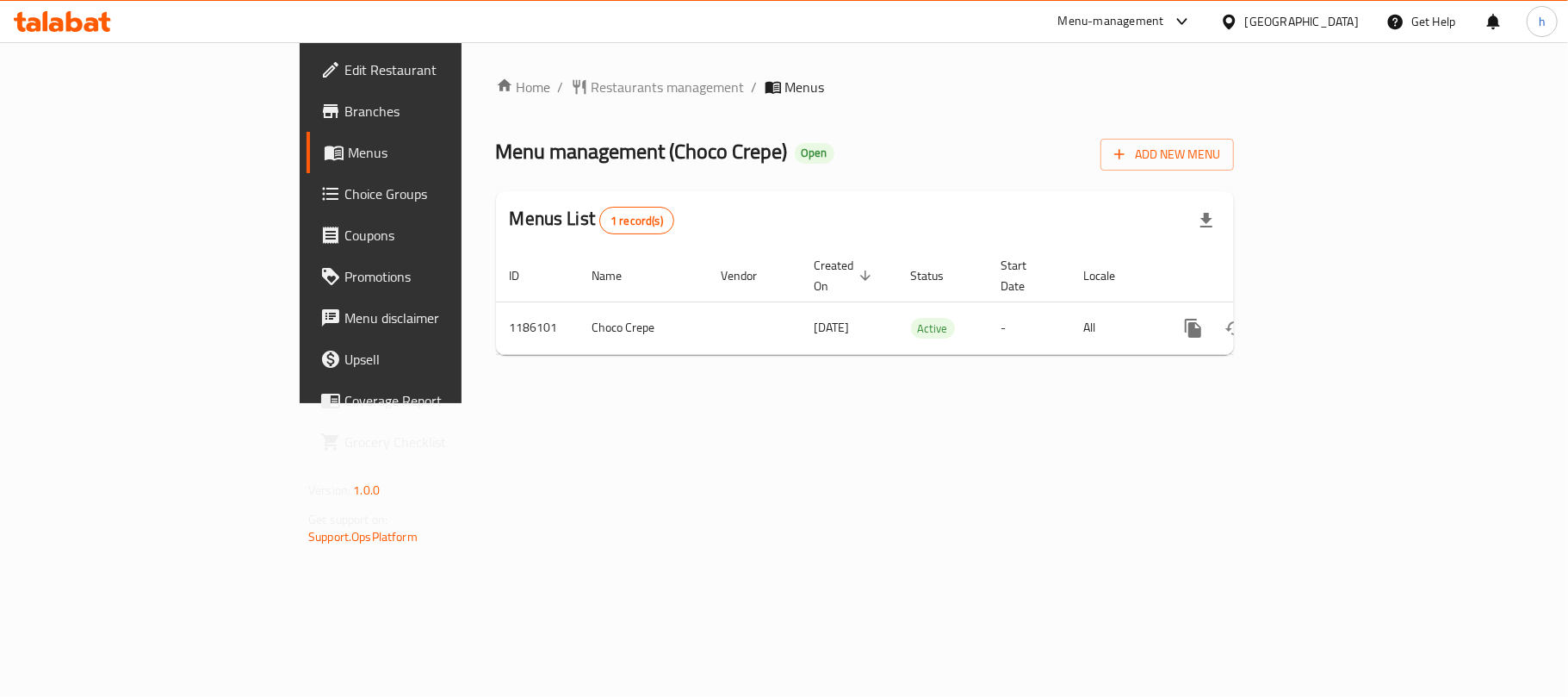
click at [928, 108] on div "Home / Restaurants management / Menus Menu management ( Choco Crepe ) Open Add …" at bounding box center [865, 222] width 738 height 292
